Goal: Navigation & Orientation: Find specific page/section

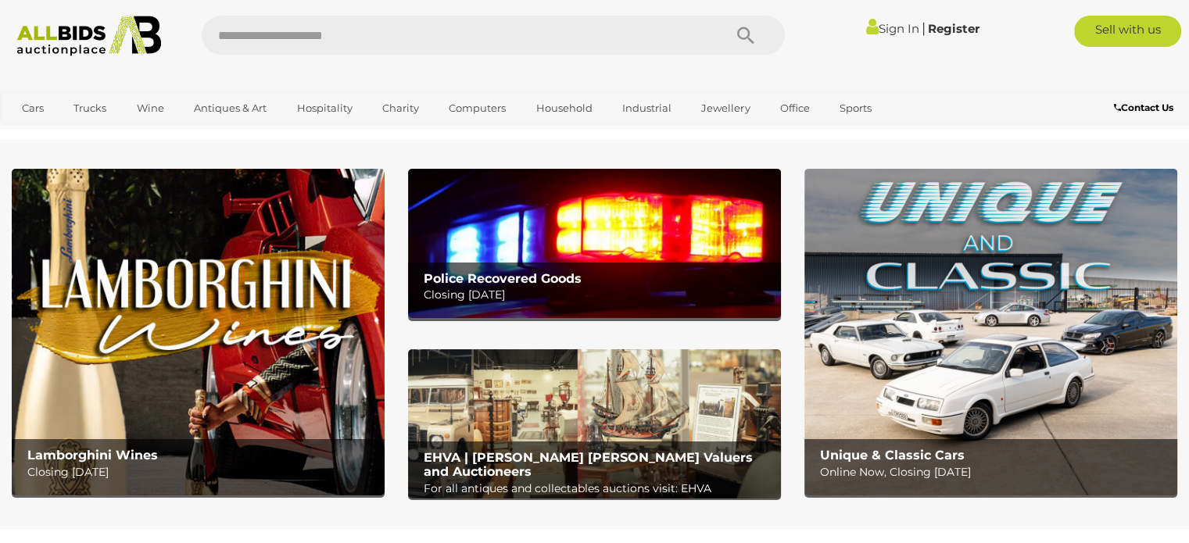
click at [541, 254] on img at bounding box center [594, 243] width 373 height 149
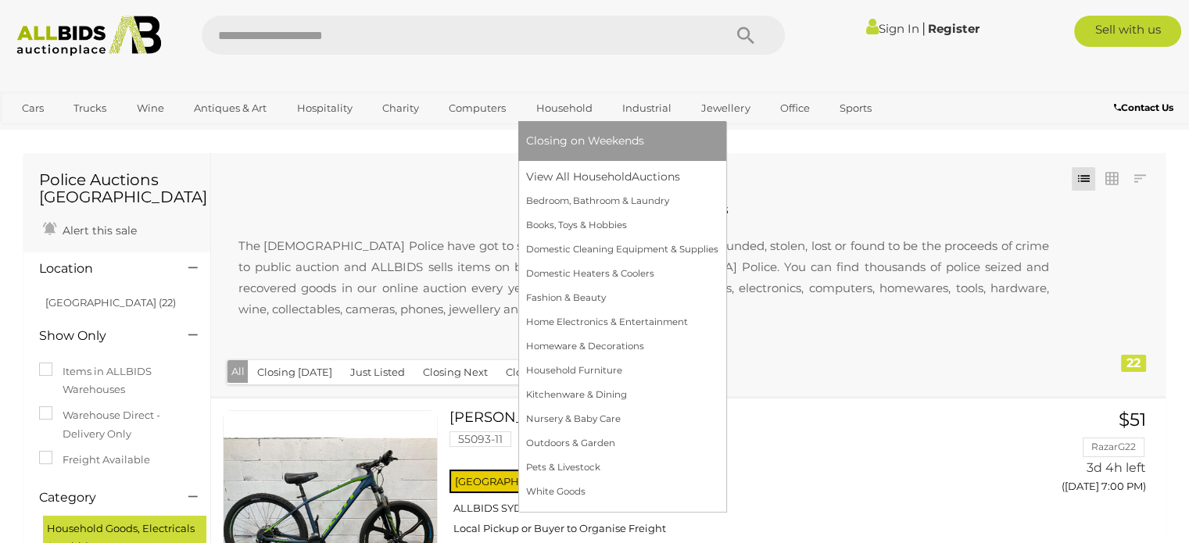
click at [576, 138] on span "Closing on Weekends" at bounding box center [585, 141] width 118 height 14
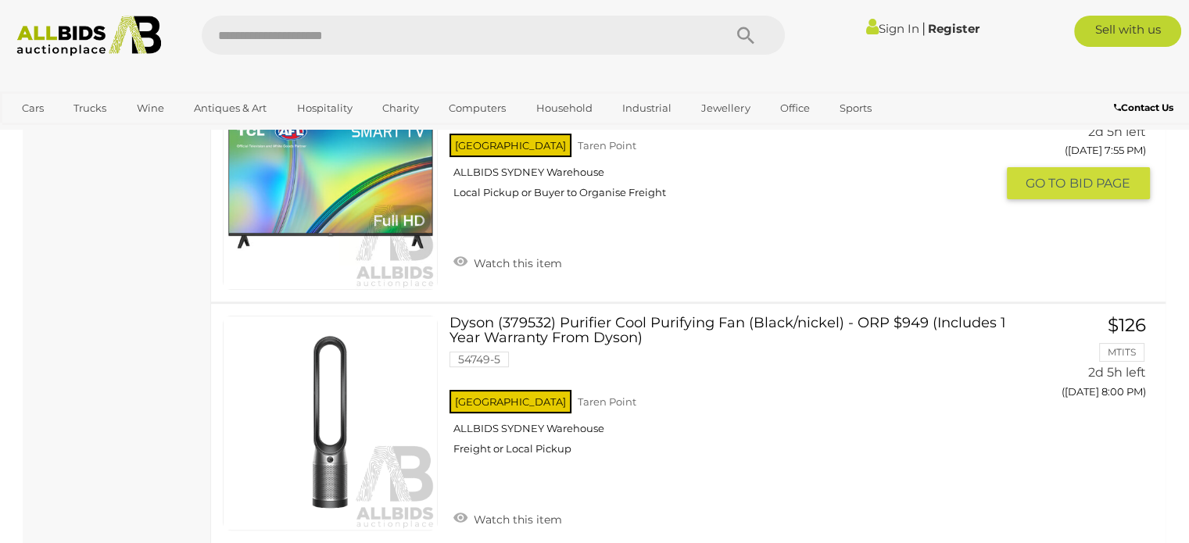
scroll to position [6656, 0]
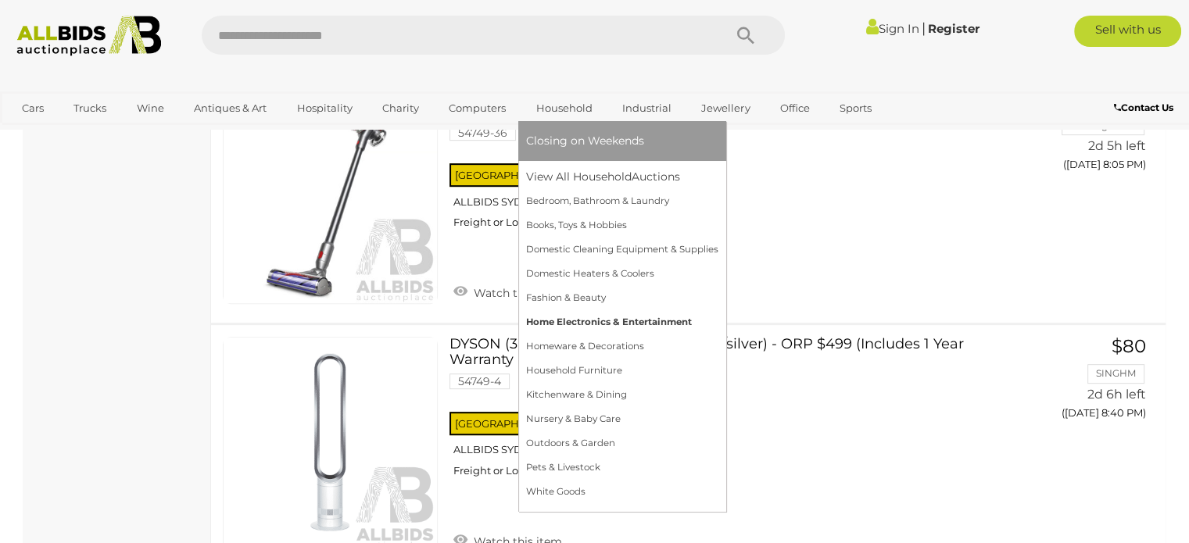
click at [585, 325] on link "Home Electronics & Entertainment" at bounding box center [622, 322] width 192 height 24
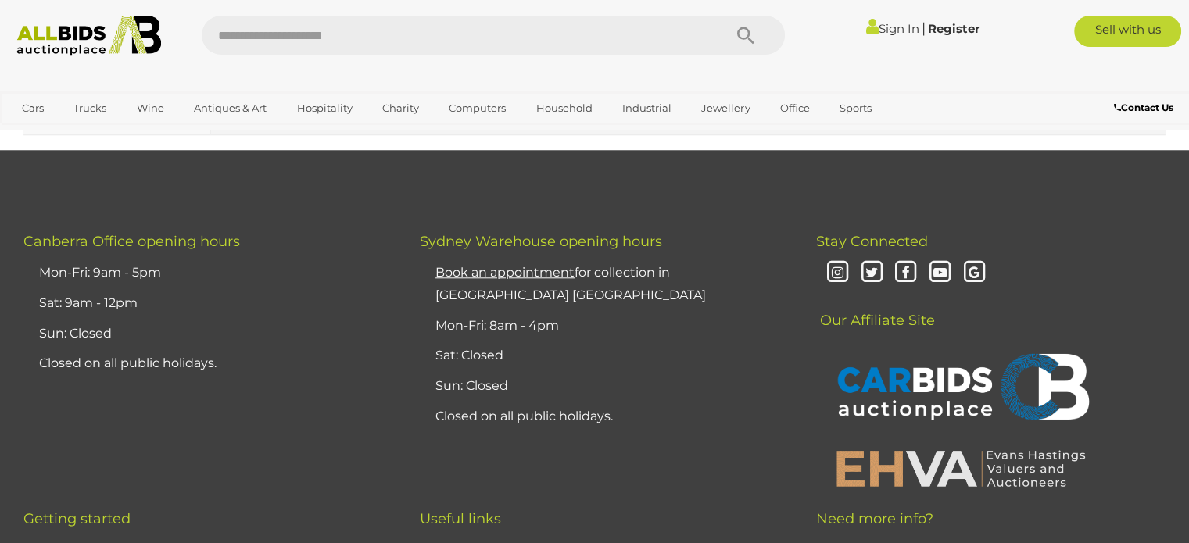
scroll to position [7533, 0]
